Goal: Task Accomplishment & Management: Manage account settings

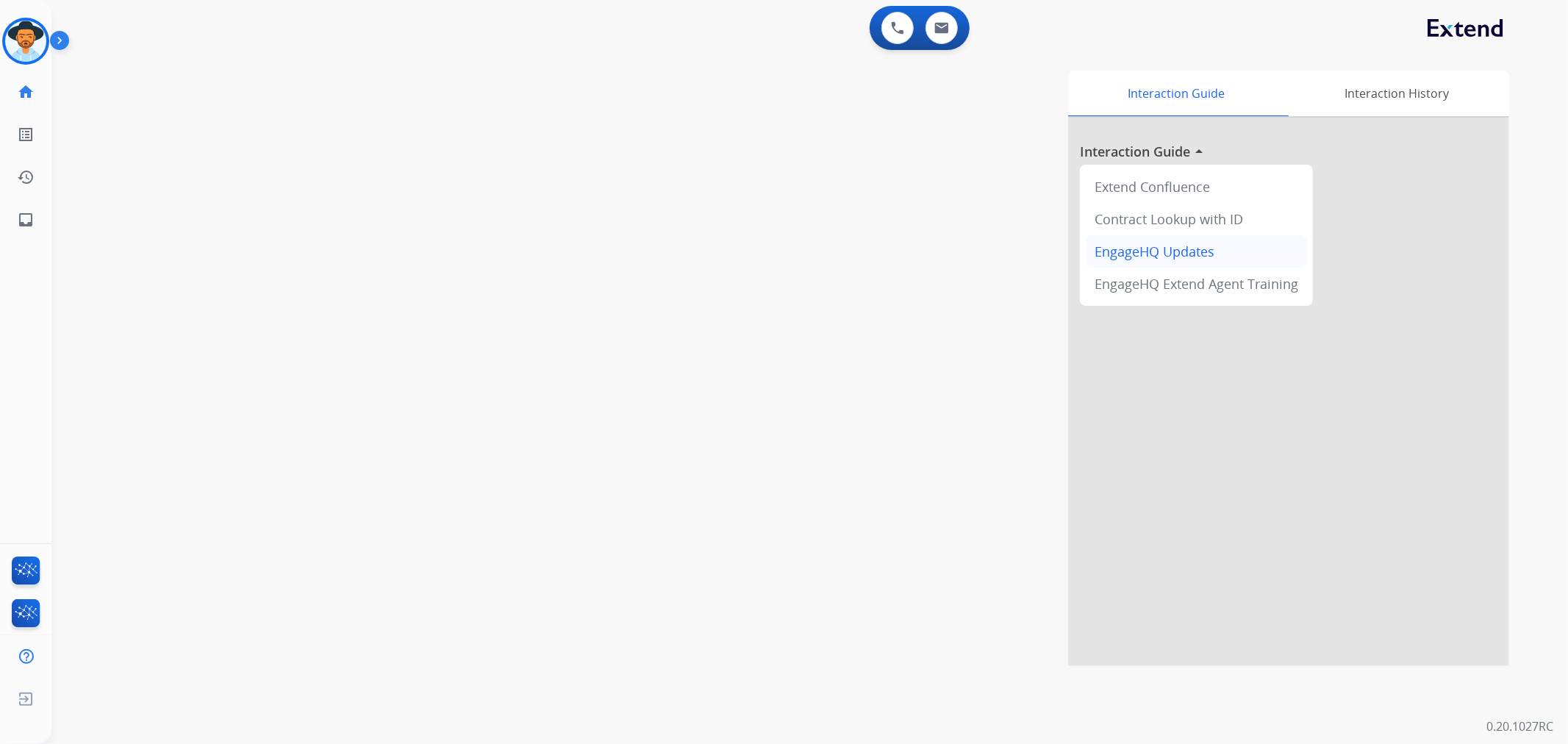
drag, startPoint x: 1126, startPoint y: 268, endPoint x: 1114, endPoint y: 266, distance: 12.2
click at [1126, 268] on div "EngageHQ Extend Agent Training" at bounding box center [1196, 284] width 221 height 33
click at [50, 35] on img at bounding box center [62, 43] width 25 height 28
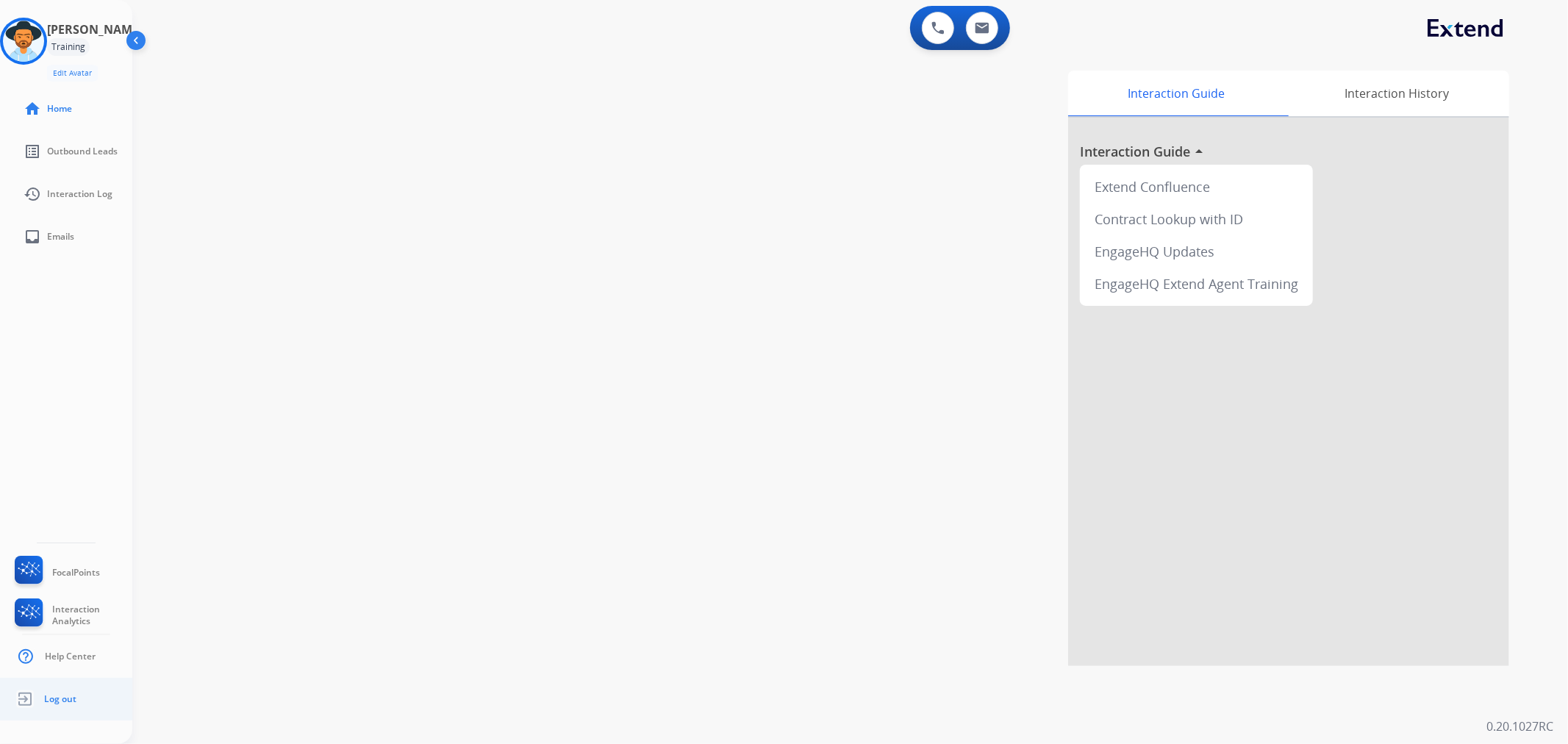
drag, startPoint x: 38, startPoint y: 708, endPoint x: 45, endPoint y: 703, distance: 8.6
click at [39, 708] on link "Log out" at bounding box center [44, 699] width 64 height 28
click at [45, 702] on span "Log out" at bounding box center [60, 699] width 33 height 12
